Goal: Task Accomplishment & Management: Complete application form

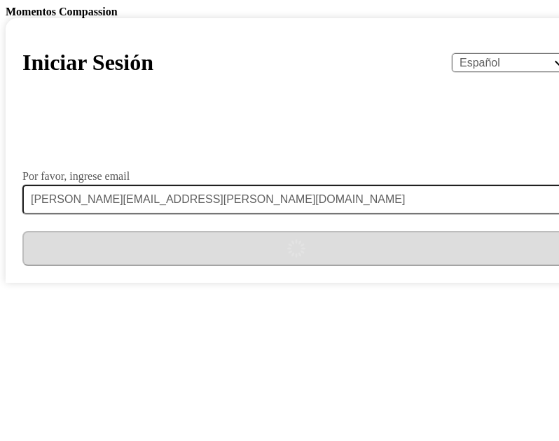
select select "es"
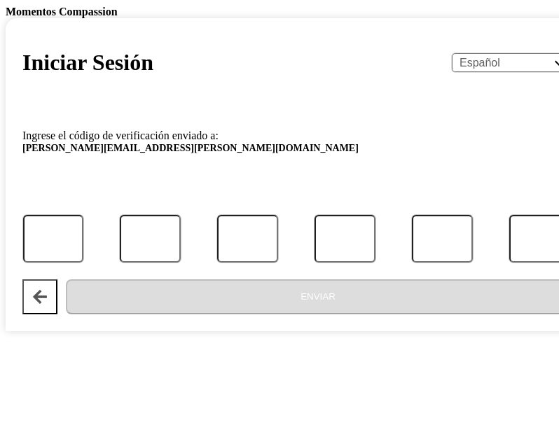
click at [121, 263] on div at bounding box center [296, 239] width 570 height 48
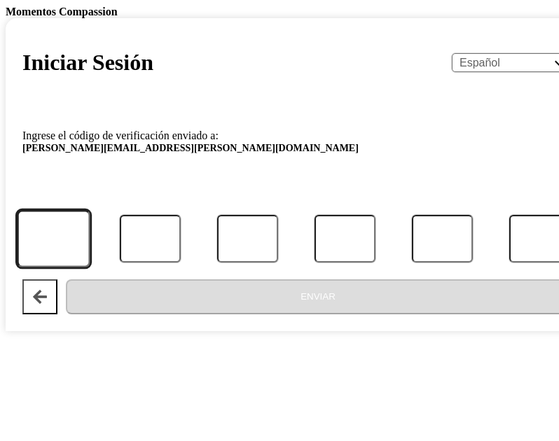
click at [90, 267] on input "Código" at bounding box center [53, 238] width 73 height 57
paste input "873769"
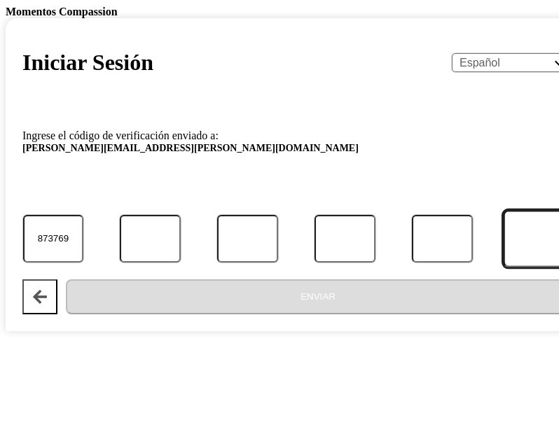
type input "8"
type input "7"
type input "3"
type input "7"
type input "6"
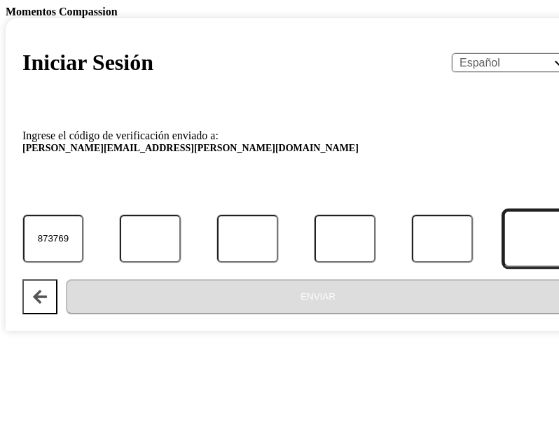
type input "9"
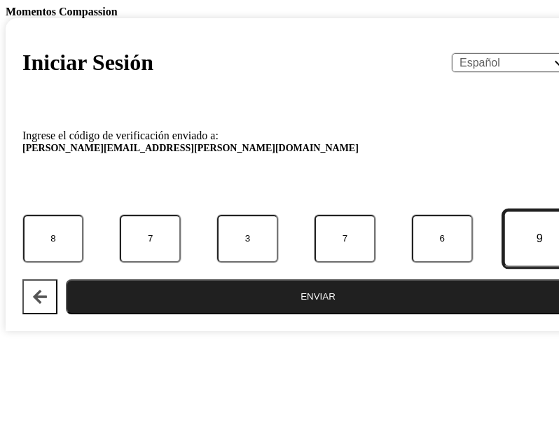
click at [66, 280] on button "Enviar" at bounding box center [318, 297] width 504 height 35
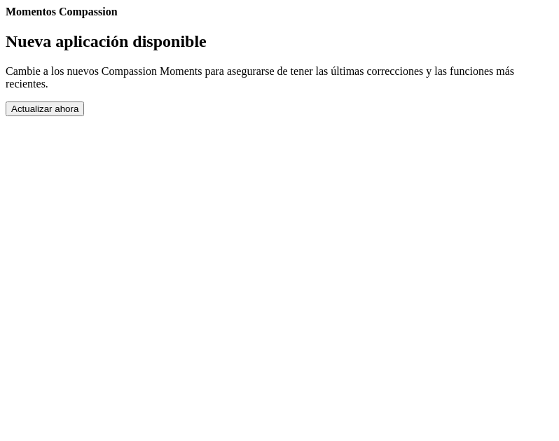
click at [84, 116] on button "Actualizar ahora" at bounding box center [45, 109] width 78 height 15
